Goal: Task Accomplishment & Management: Complete application form

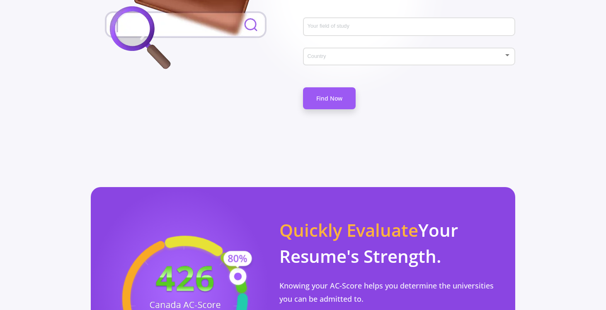
scroll to position [669, 0]
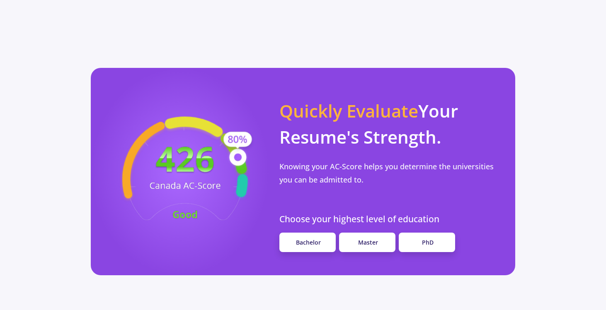
click at [361, 160] on p "Knowing your AC-Score helps you determine the universities you can be admitted …" at bounding box center [392, 173] width 226 height 27
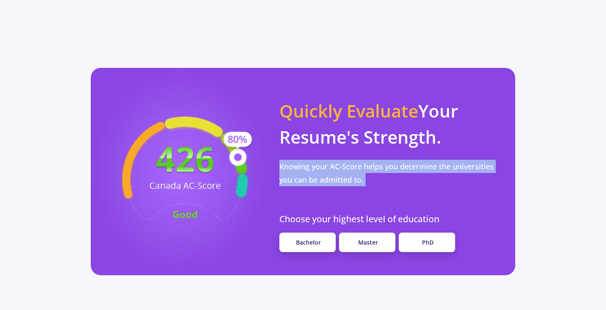
click at [361, 160] on p "Knowing your AC-Score helps you determine the universities you can be admitted …" at bounding box center [392, 173] width 226 height 27
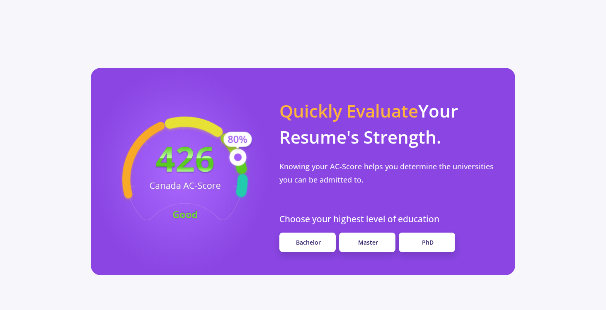
click at [361, 160] on p "Knowing your AC-Score helps you determine the universities you can be admitted …" at bounding box center [392, 173] width 226 height 27
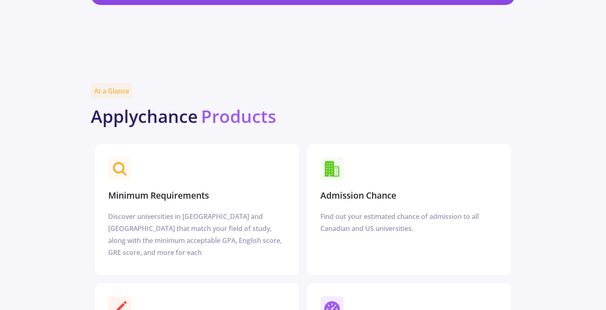
scroll to position [1045, 0]
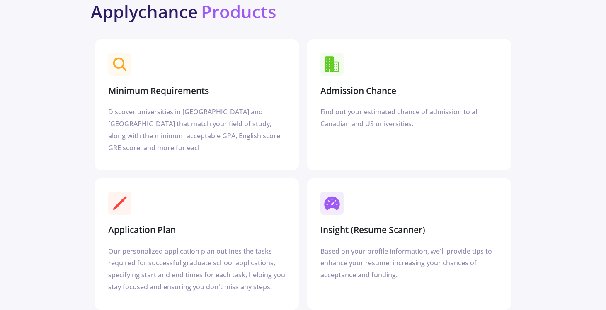
click at [326, 56] on icon at bounding box center [332, 64] width 15 height 16
click at [369, 49] on section "Admission Chance" at bounding box center [409, 74] width 184 height 50
click at [381, 106] on div "Find out your estimated chance of admission to all Canadian and US universities." at bounding box center [408, 118] width 177 height 24
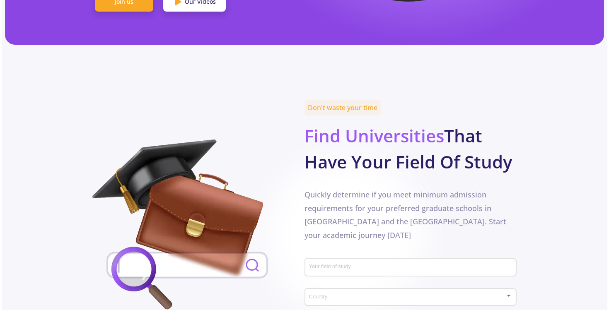
scroll to position [0, 0]
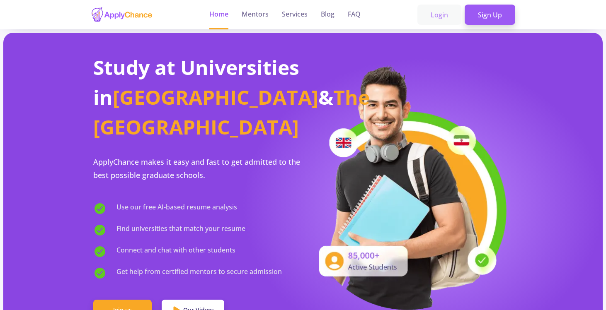
click at [446, 15] on link "Login" at bounding box center [439, 15] width 44 height 21
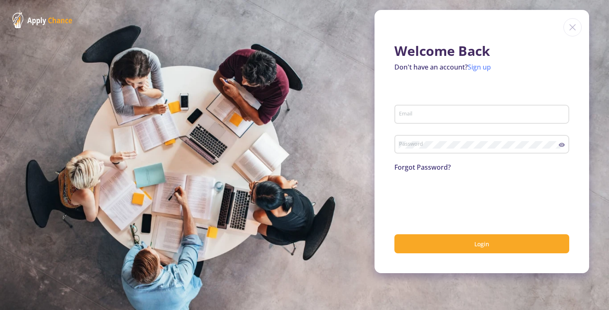
click at [486, 65] on link "Sign up" at bounding box center [479, 67] width 23 height 9
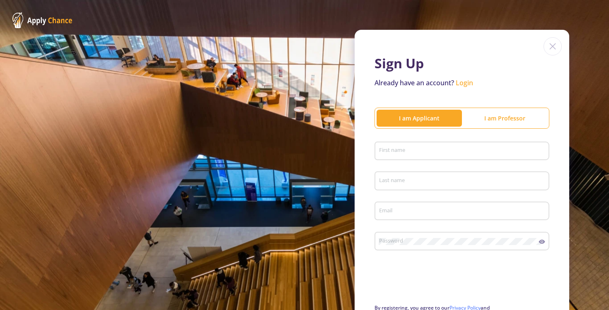
click at [486, 65] on h1 "Sign Up" at bounding box center [462, 64] width 175 height 16
click at [412, 153] on input "First name" at bounding box center [463, 151] width 169 height 7
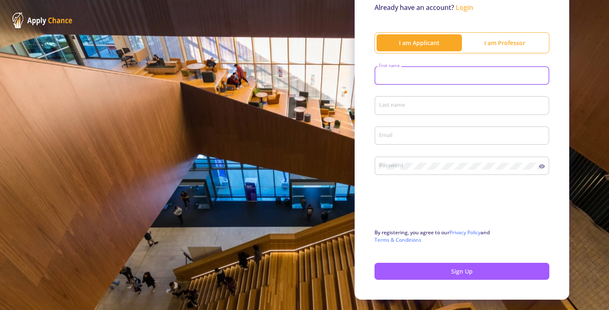
scroll to position [76, 0]
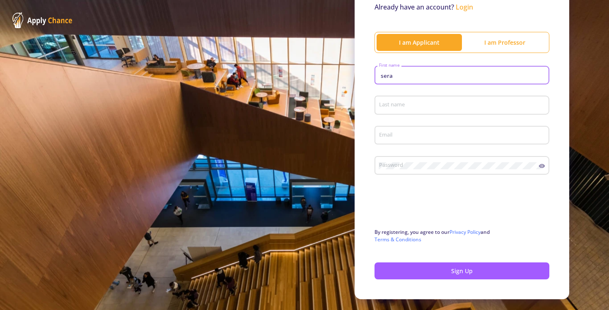
type input "sera"
click at [410, 106] on input "Last name" at bounding box center [463, 105] width 169 height 7
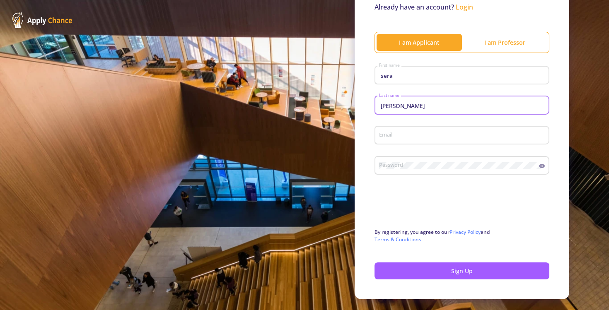
type input "[PERSON_NAME]"
click at [391, 133] on input "Email" at bounding box center [463, 135] width 169 height 7
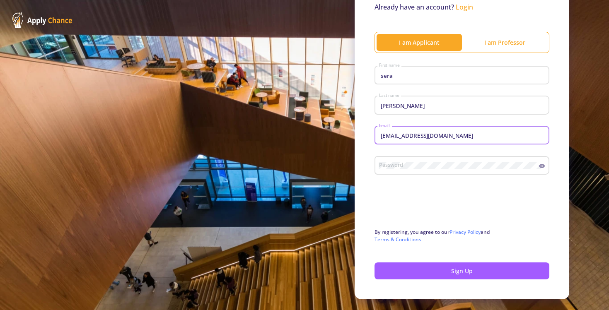
type input "[EMAIL_ADDRESS][DOMAIN_NAME]"
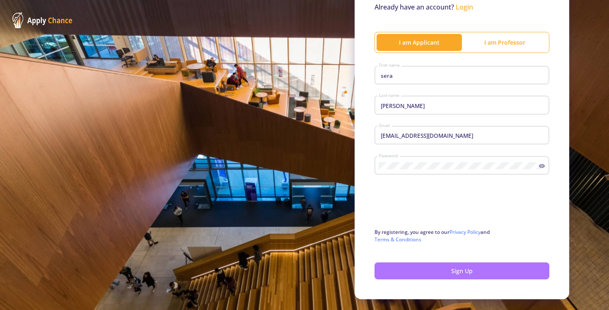
click at [401, 271] on button "Sign Up" at bounding box center [462, 271] width 175 height 17
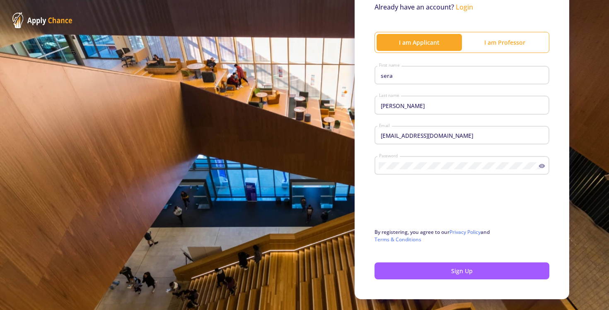
click at [541, 168] on icon at bounding box center [542, 166] width 6 height 4
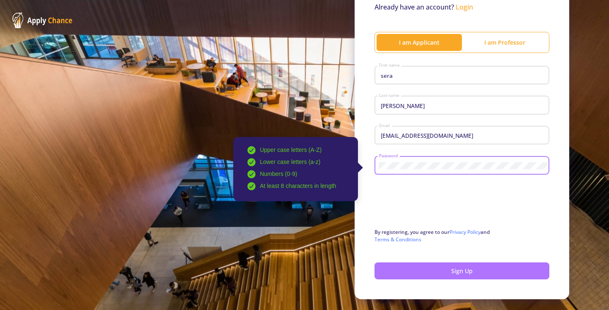
click at [447, 276] on button "Sign Up" at bounding box center [462, 271] width 175 height 17
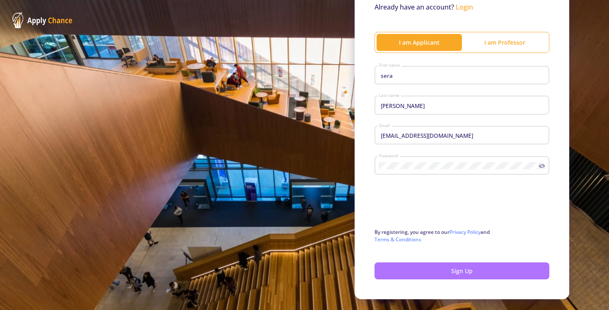
click at [448, 275] on button "Sign Up" at bounding box center [462, 271] width 175 height 17
click at [449, 276] on button "Sign Up" at bounding box center [462, 271] width 175 height 17
click at [413, 272] on button "Sign Up" at bounding box center [462, 271] width 175 height 17
click at [413, 272] on div at bounding box center [304, 155] width 609 height 310
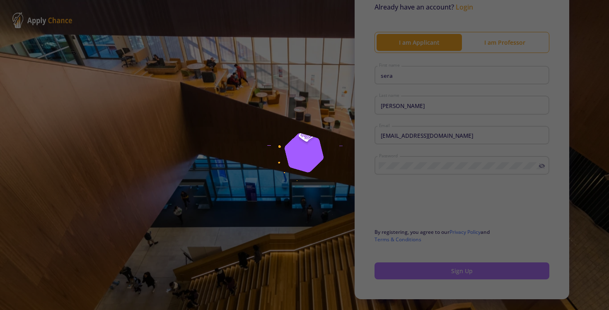
click at [413, 272] on button "Sign Up" at bounding box center [462, 271] width 175 height 17
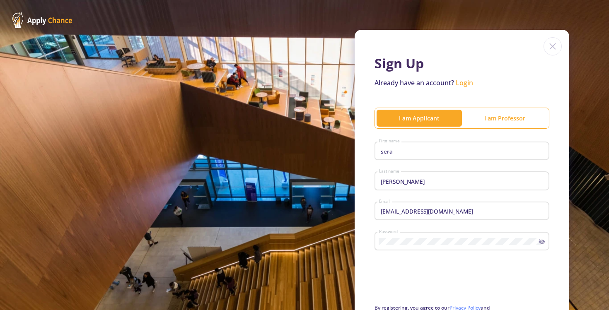
scroll to position [96, 0]
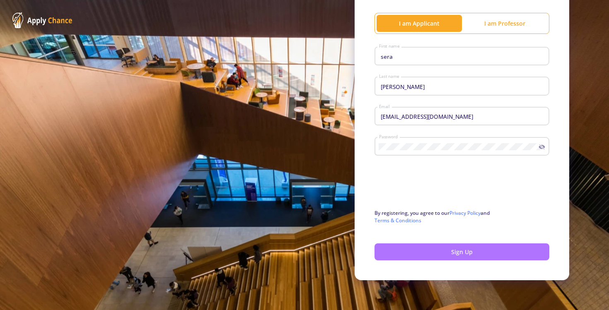
click at [420, 252] on button "Sign Up" at bounding box center [462, 252] width 175 height 17
